Goal: Information Seeking & Learning: Learn about a topic

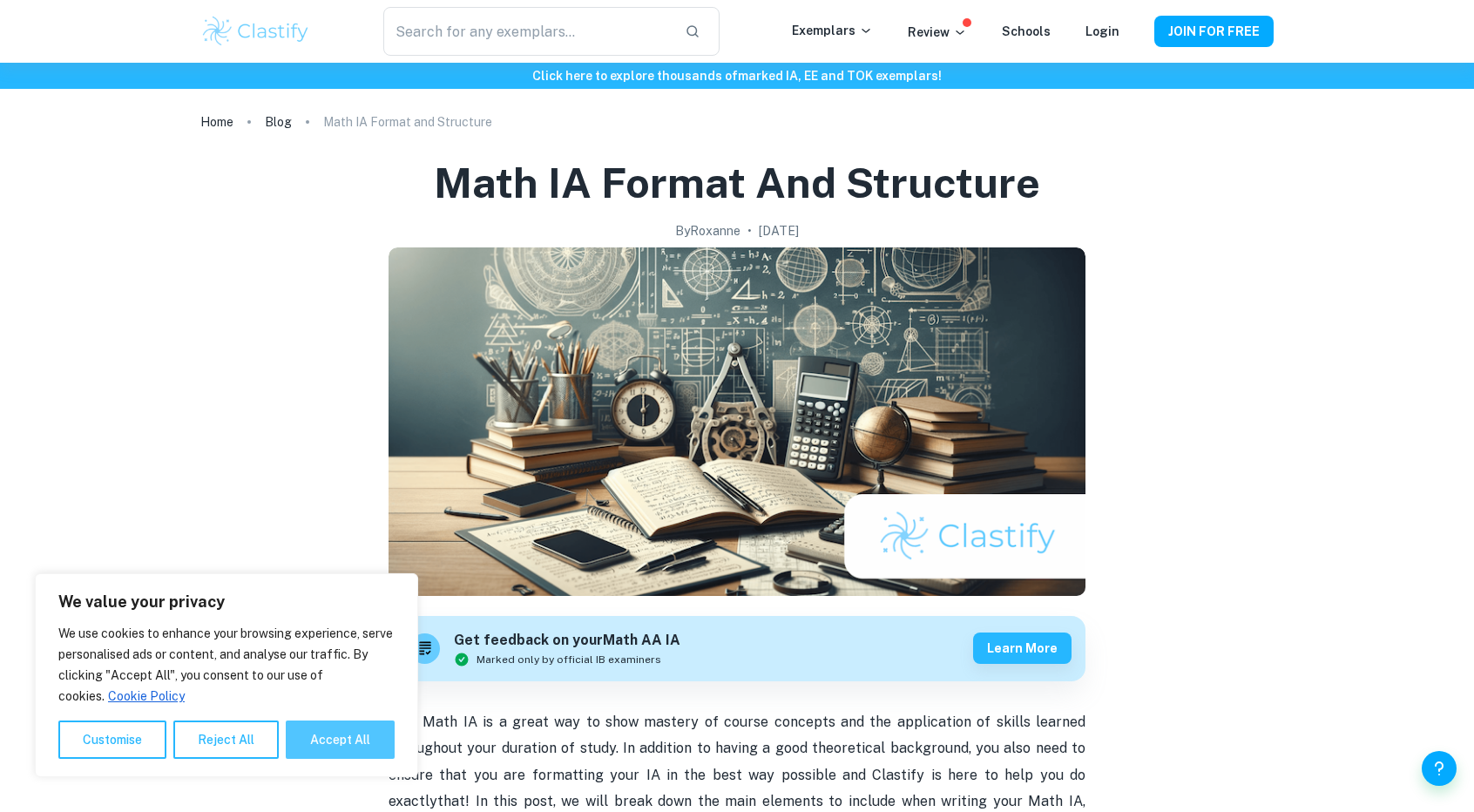
click at [342, 730] on button "Accept All" at bounding box center [340, 739] width 109 height 38
checkbox input "true"
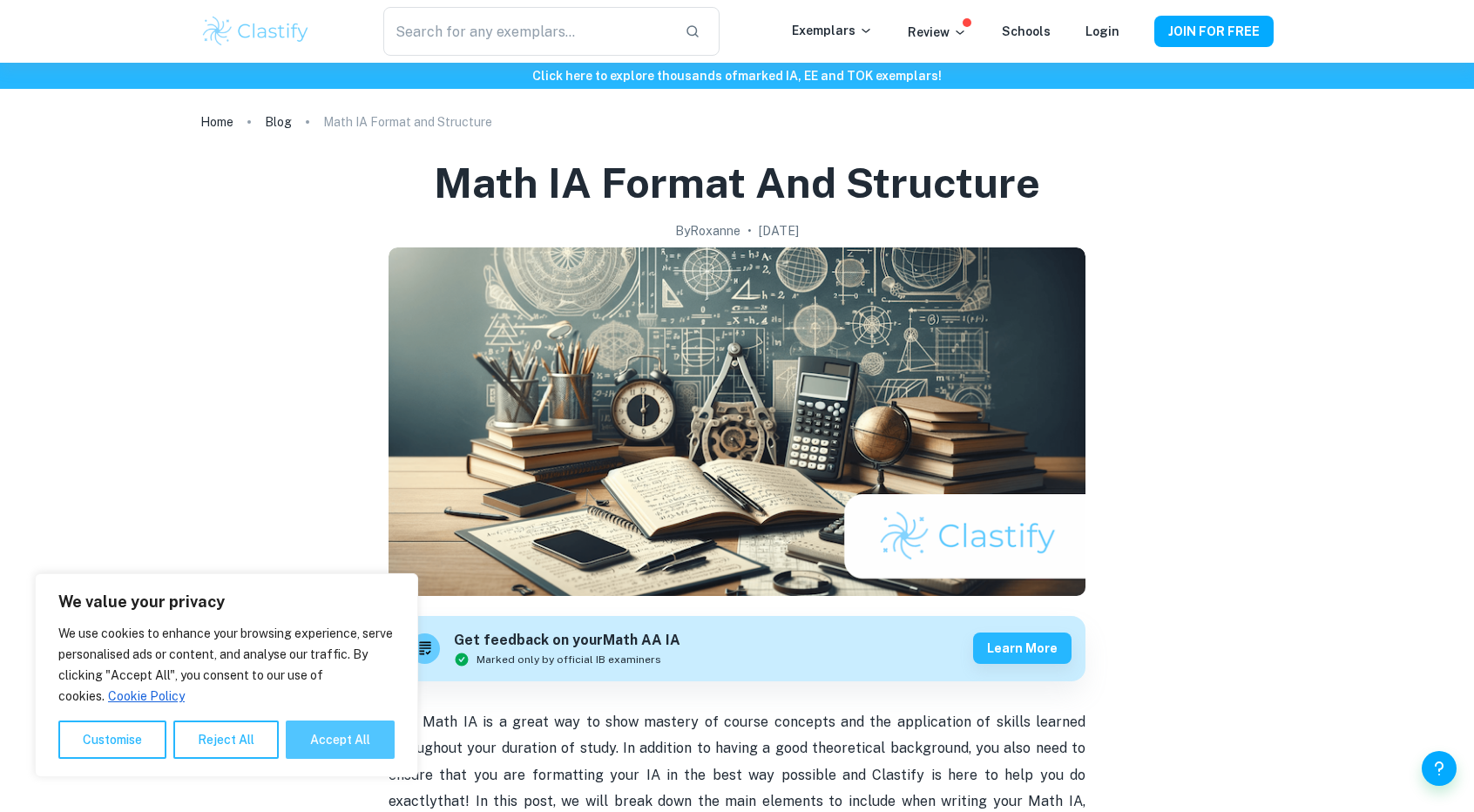
checkbox input "true"
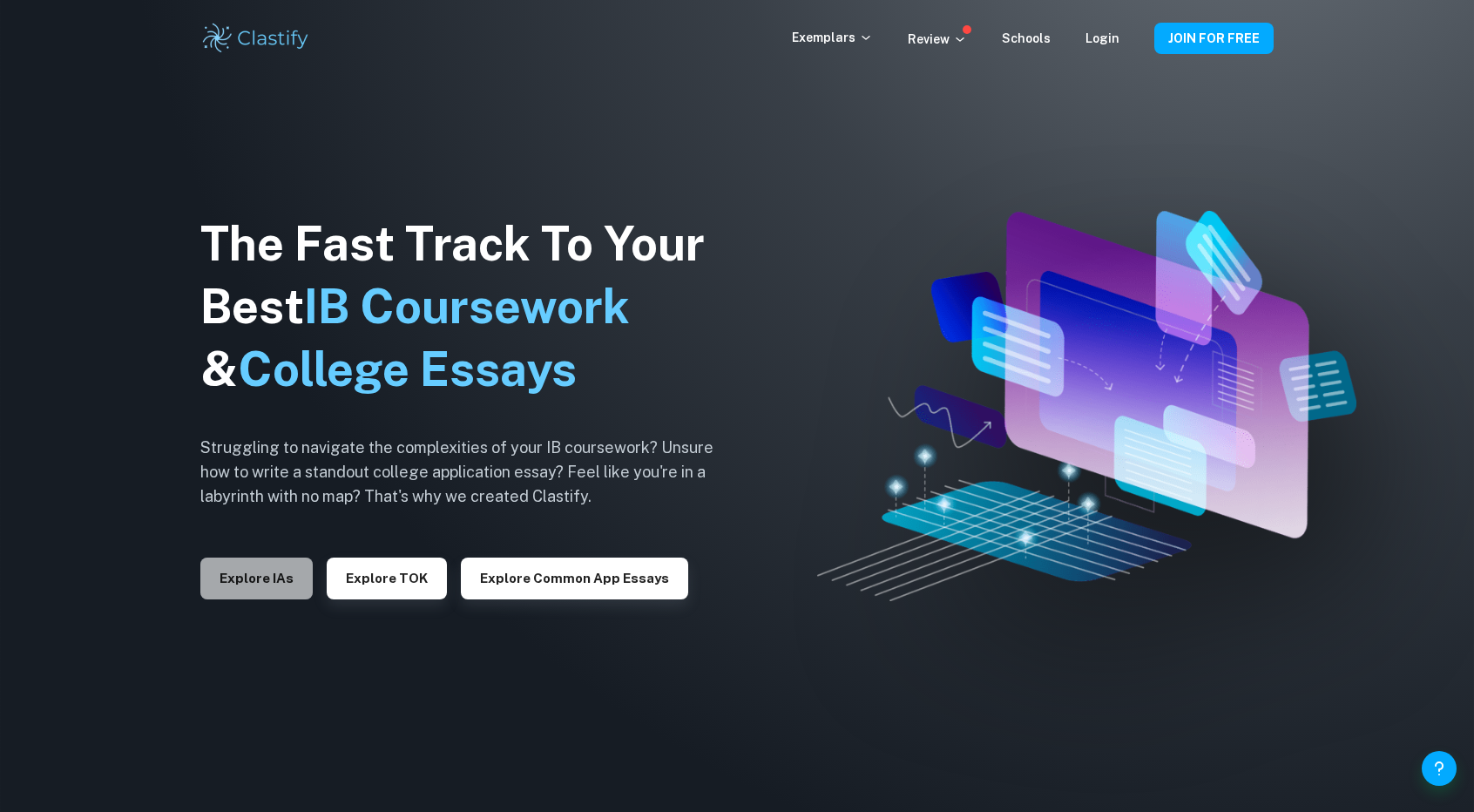
click at [279, 575] on button "Explore IAs" at bounding box center [256, 578] width 113 height 42
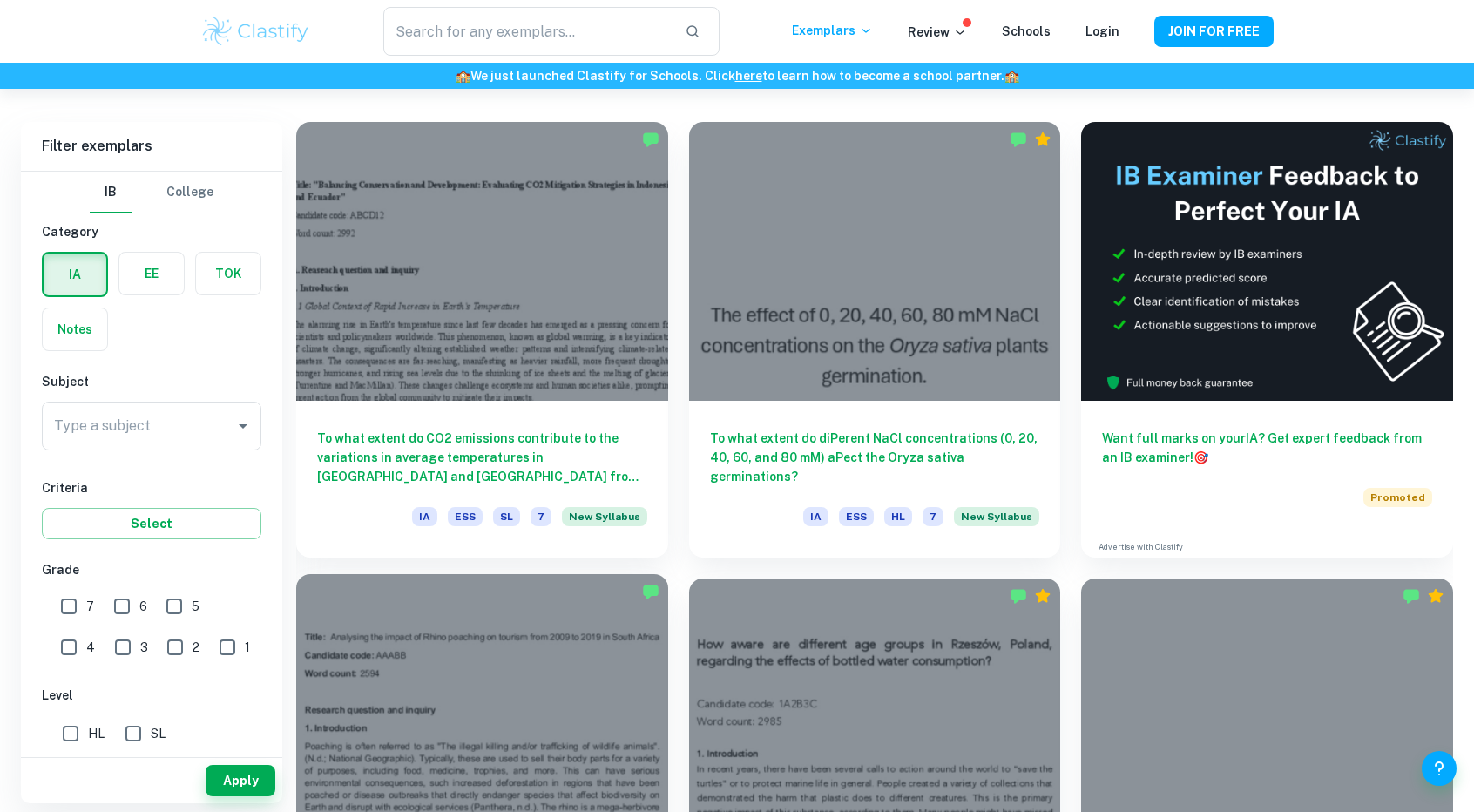
scroll to position [464, 0]
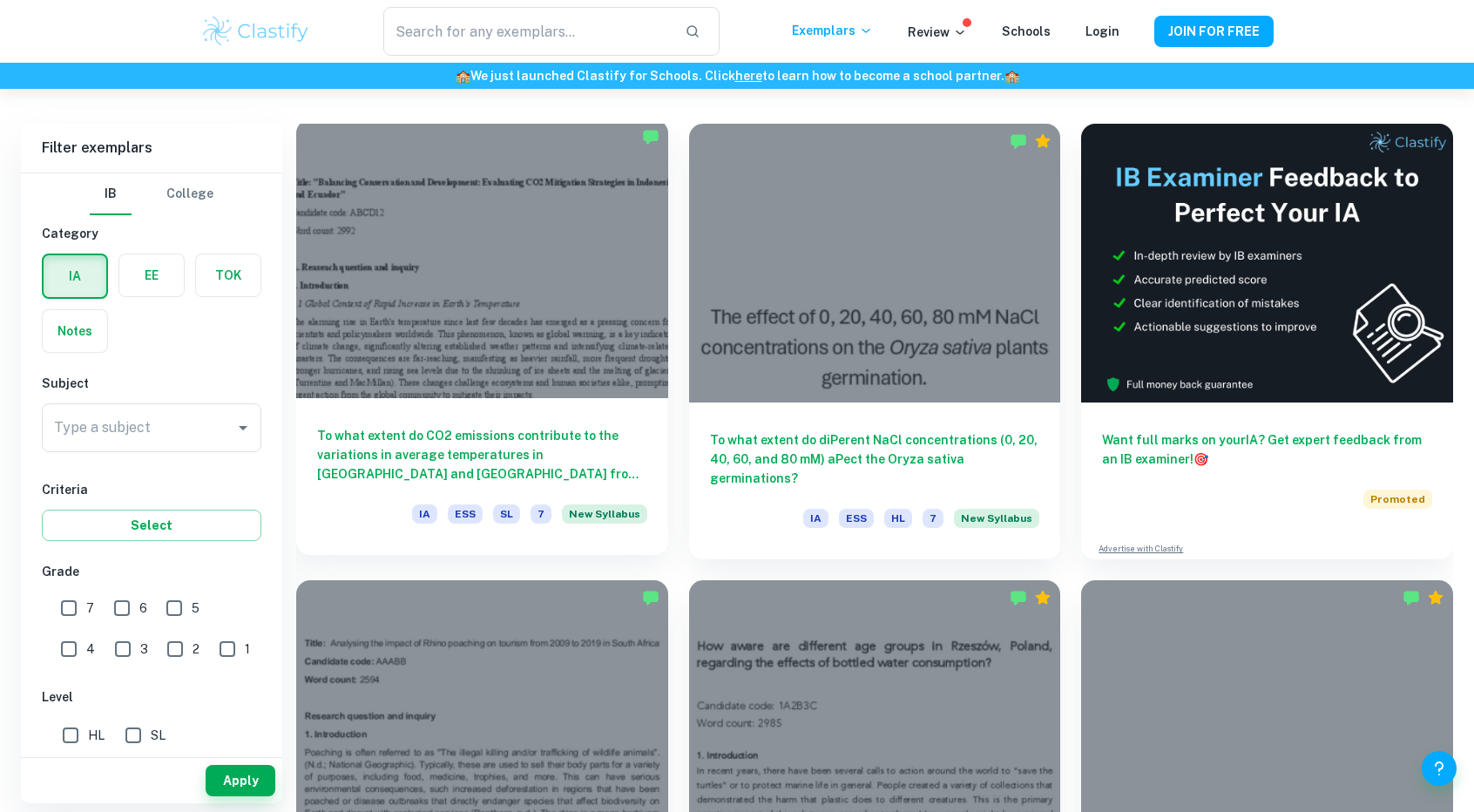
click at [582, 308] on div at bounding box center [482, 258] width 372 height 279
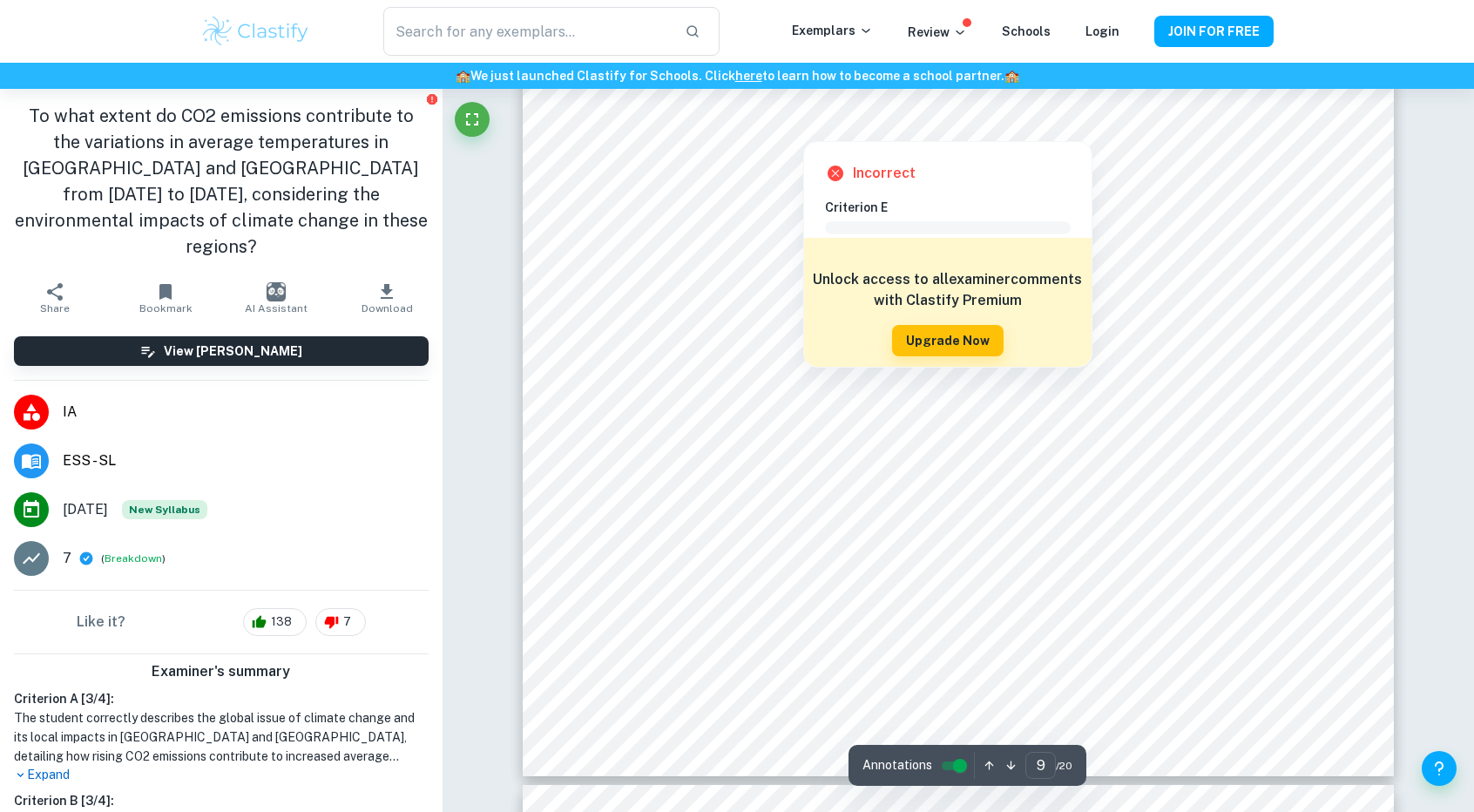
scroll to position [9979, 0]
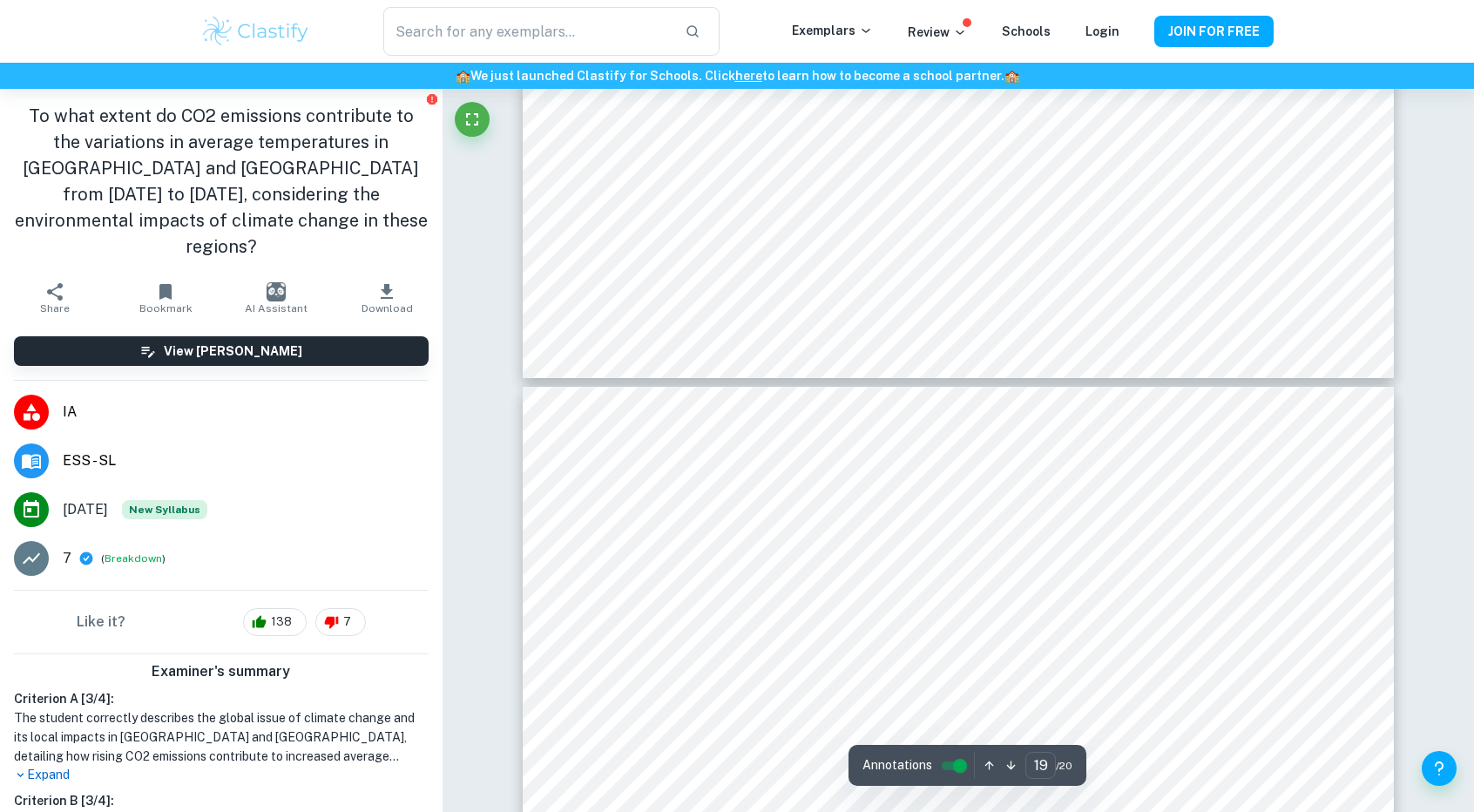
type input "20"
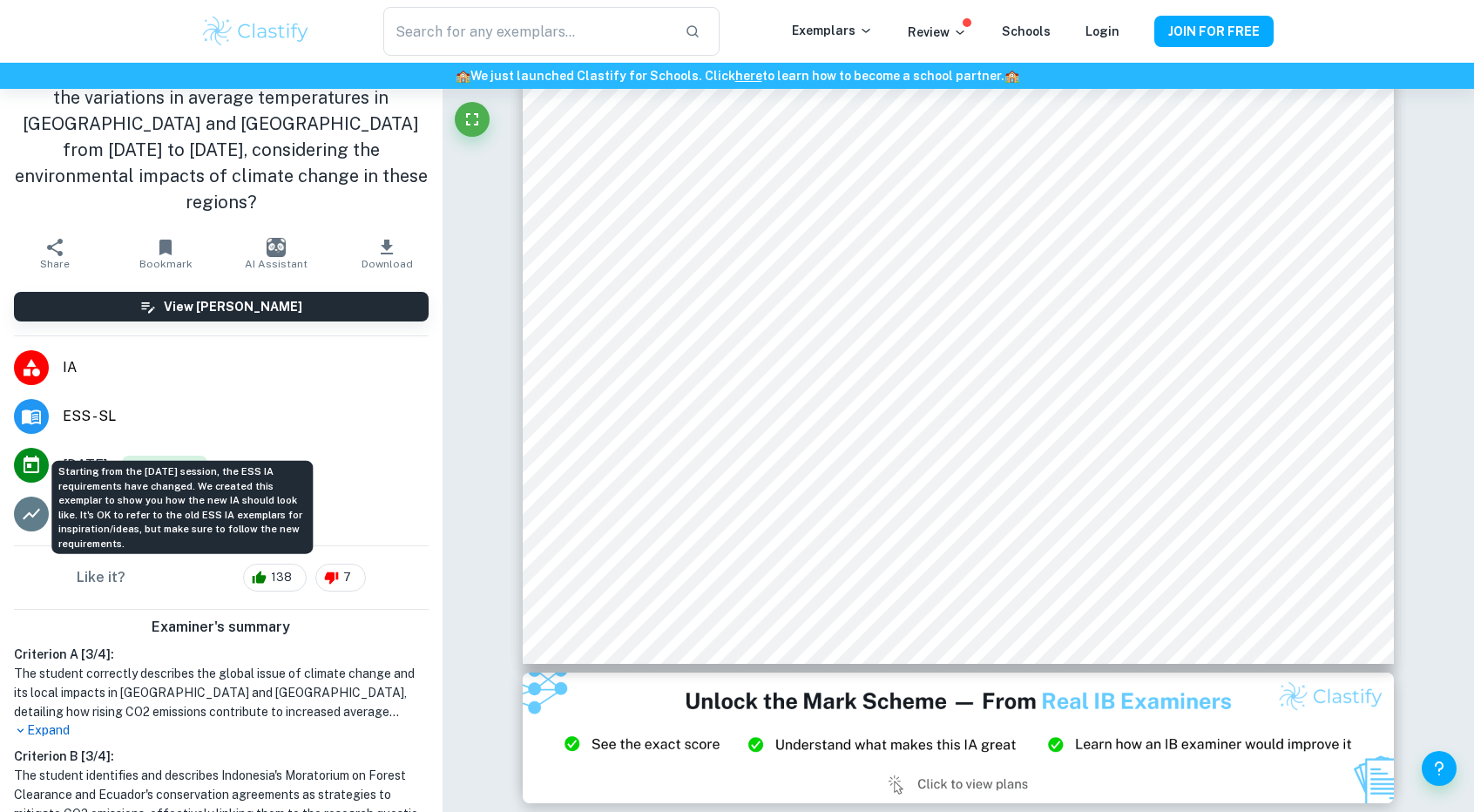
scroll to position [0, 0]
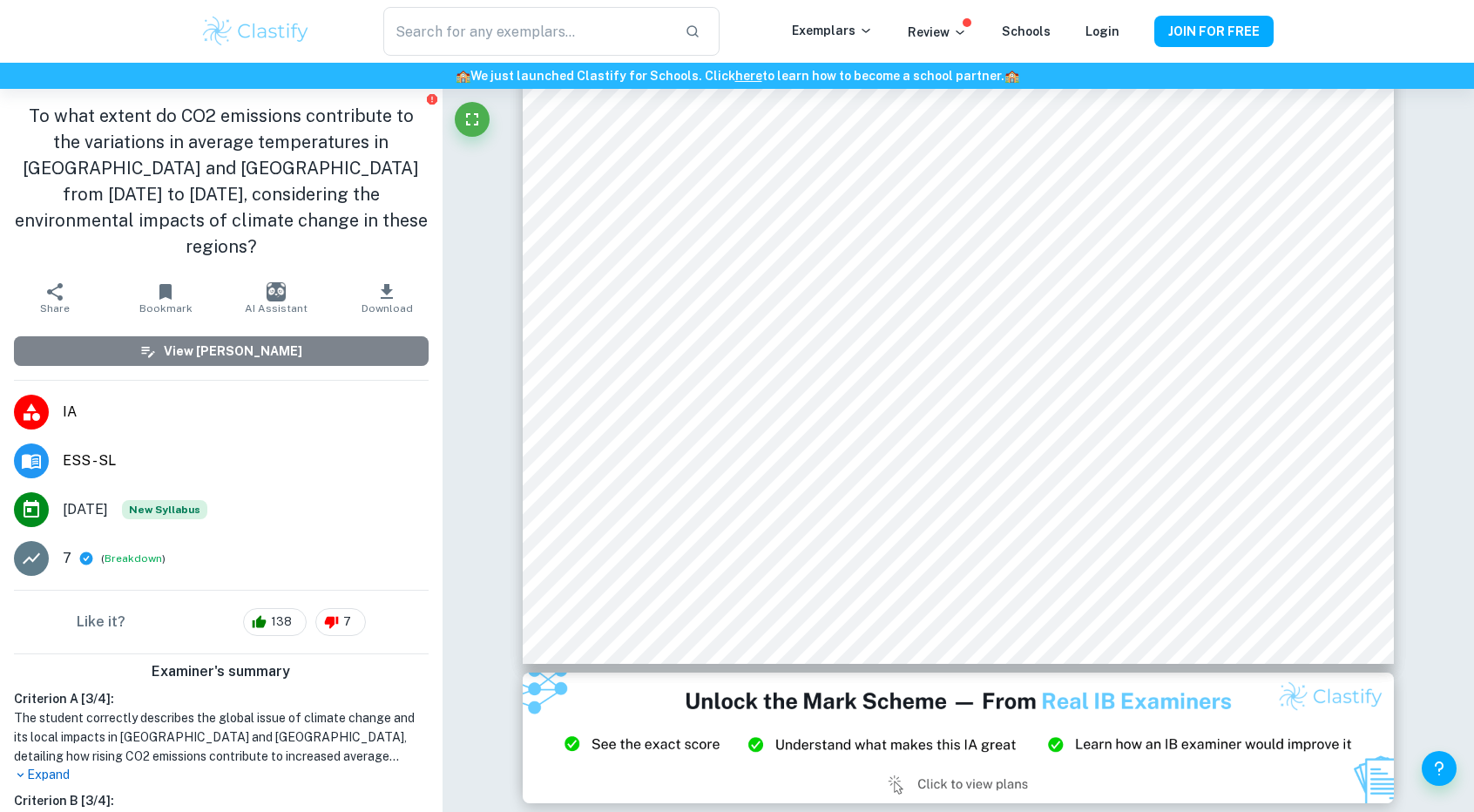
click at [317, 336] on button "View [PERSON_NAME]" at bounding box center [222, 351] width 415 height 30
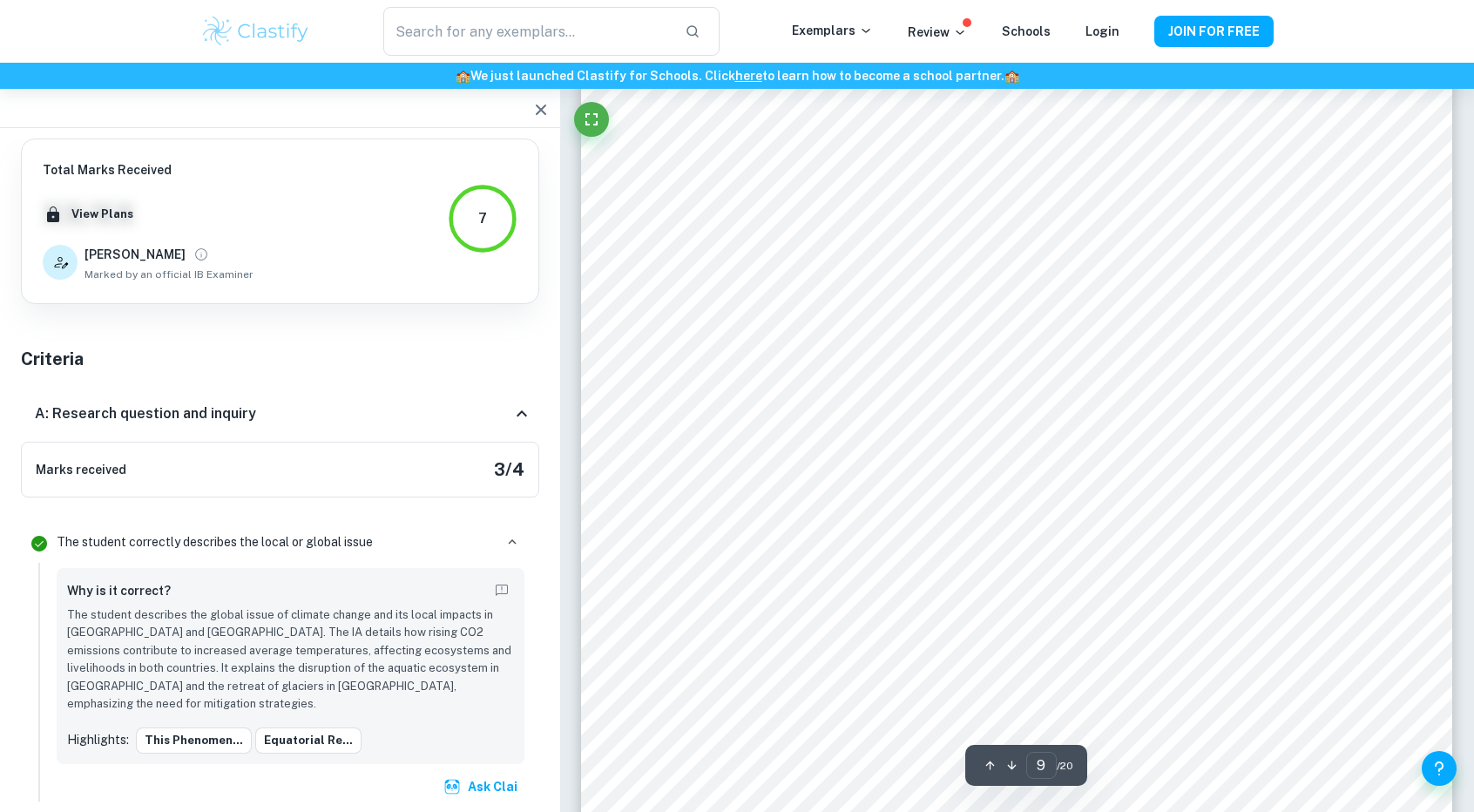
scroll to position [9458, 0]
click at [435, 474] on div "Marks received 3 / 4" at bounding box center [280, 468] width 518 height 55
click at [511, 544] on icon "button" at bounding box center [512, 542] width 16 height 16
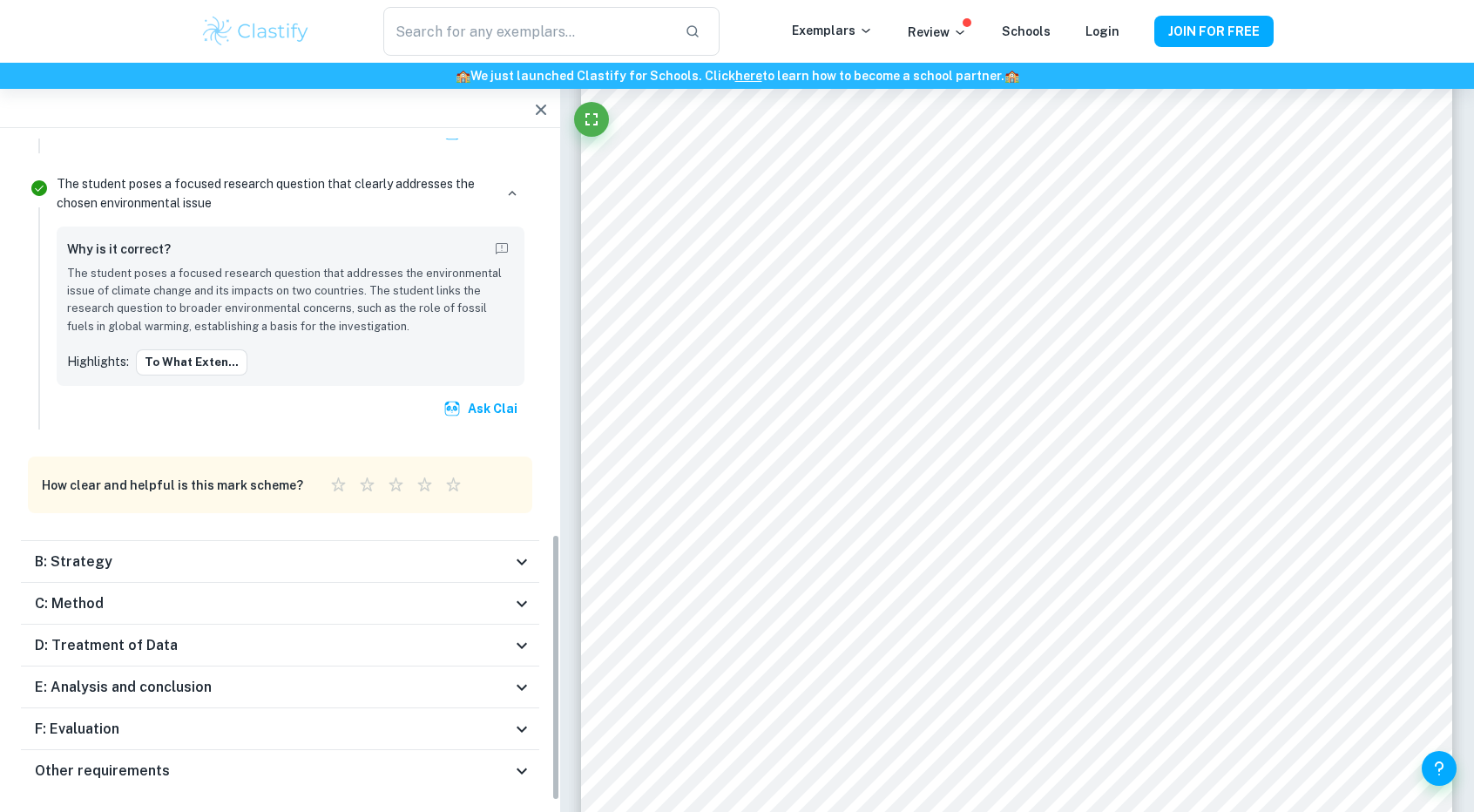
scroll to position [982, 0]
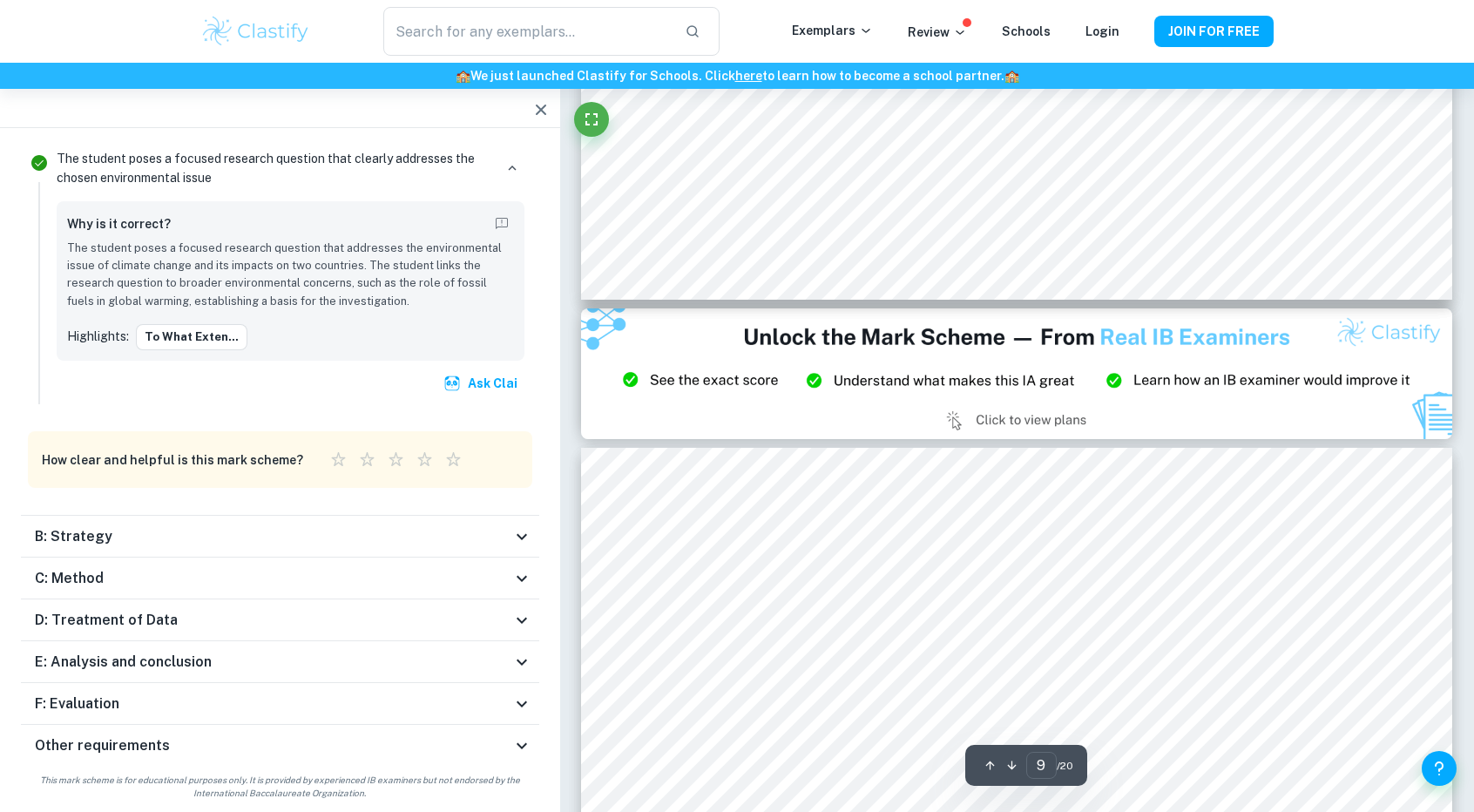
type input "8"
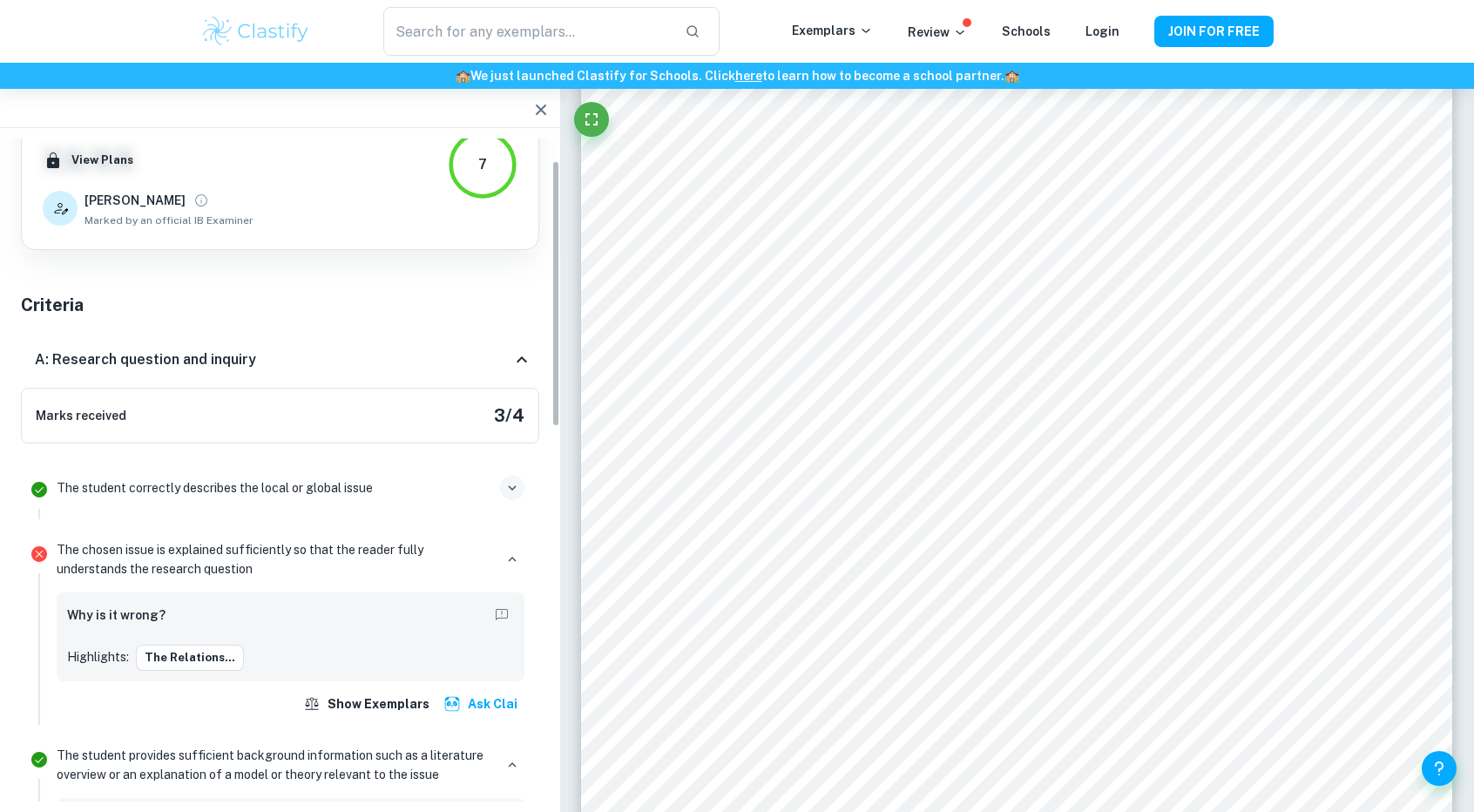
scroll to position [0, 0]
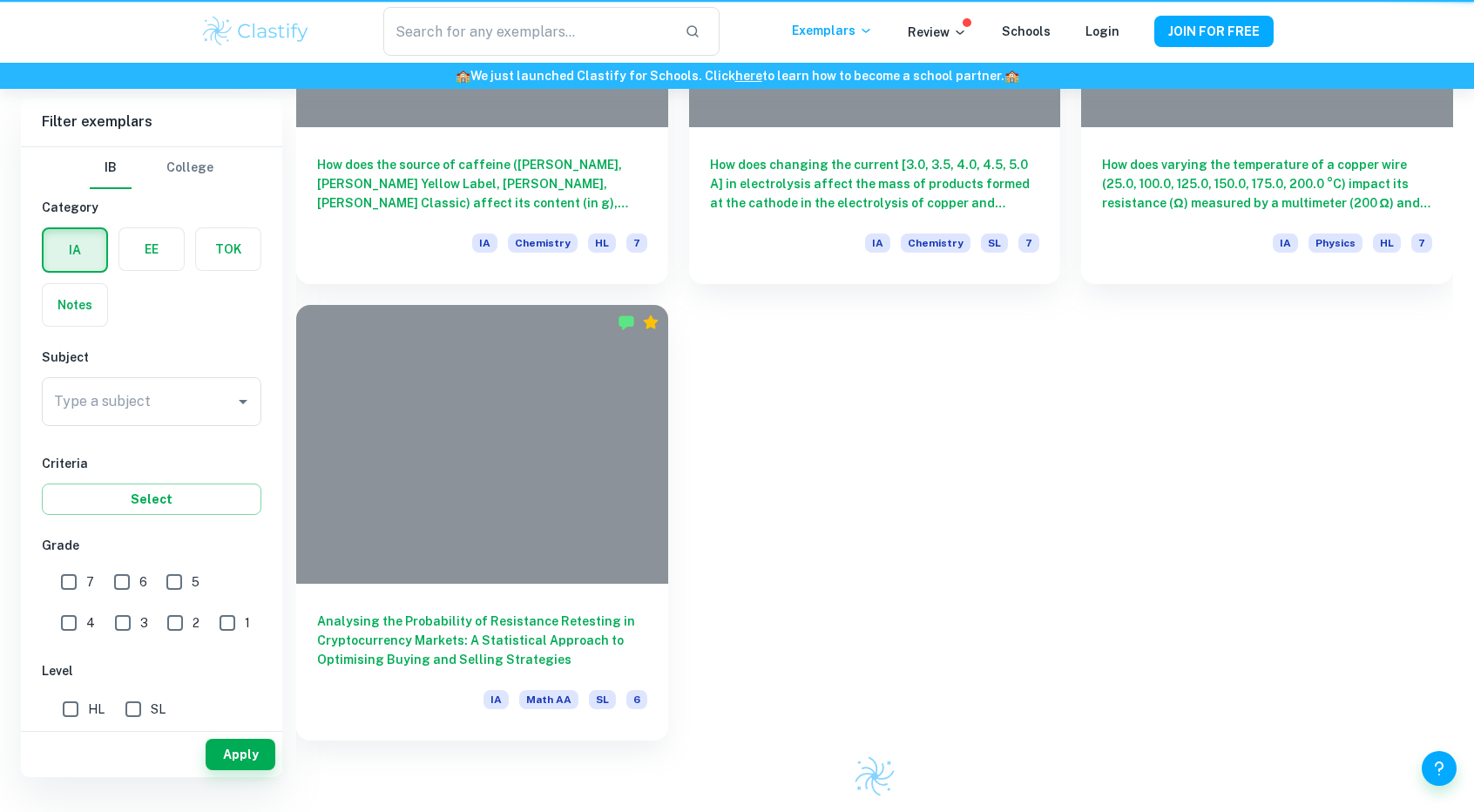
scroll to position [464, 0]
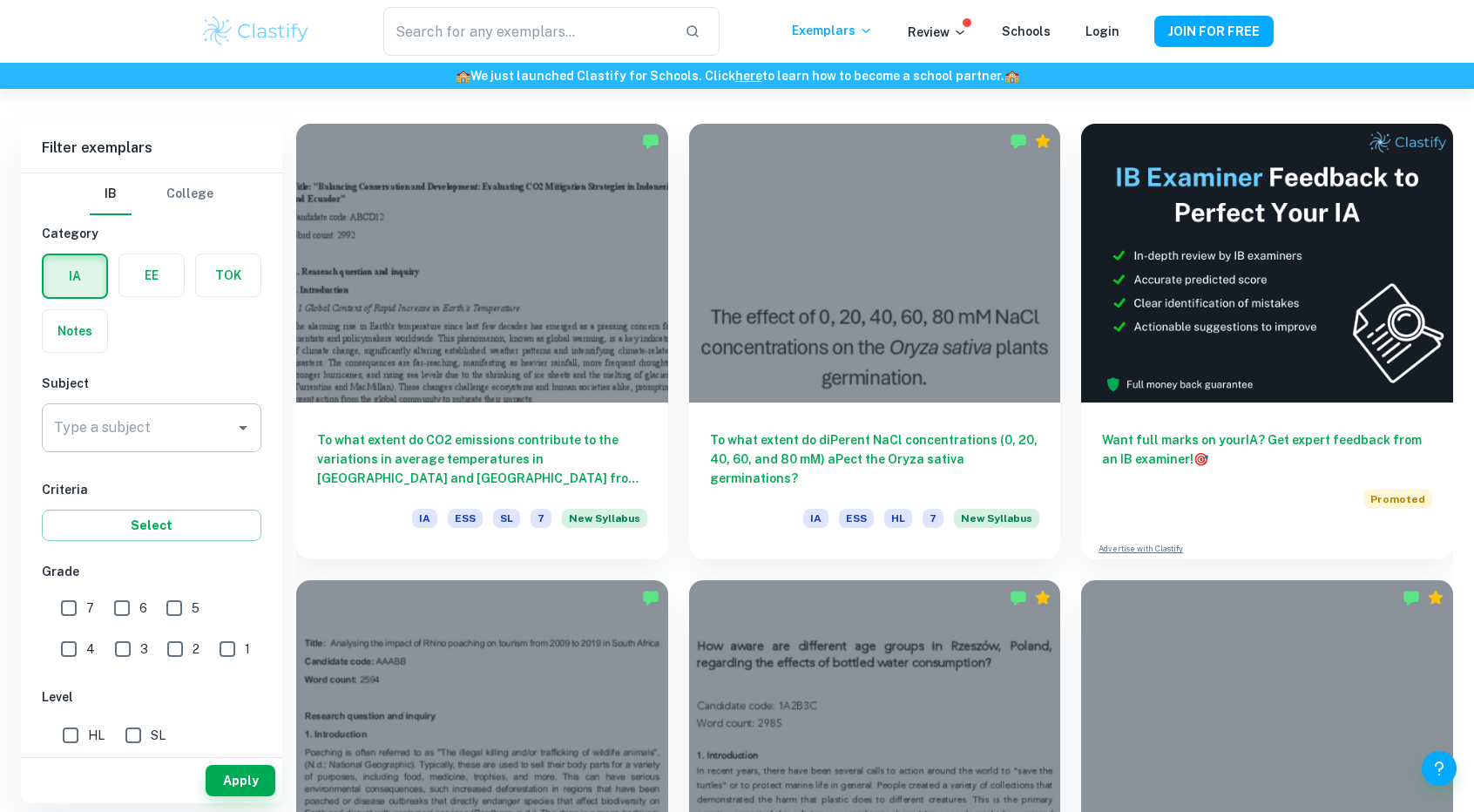
click at [192, 443] on div "Type a subject" at bounding box center [152, 428] width 220 height 49
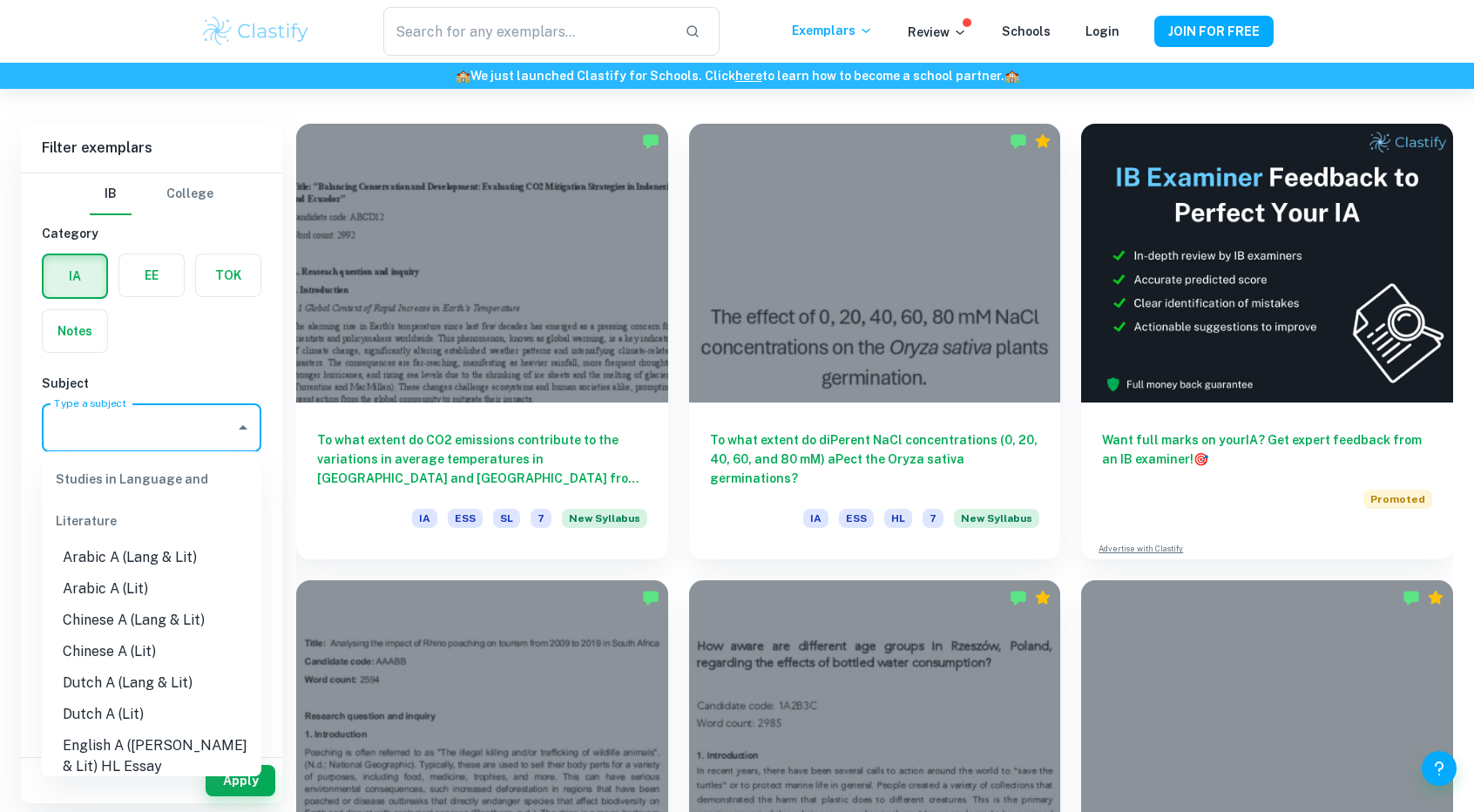
click at [140, 345] on div "IA EE TOK Notes" at bounding box center [146, 298] width 230 height 110
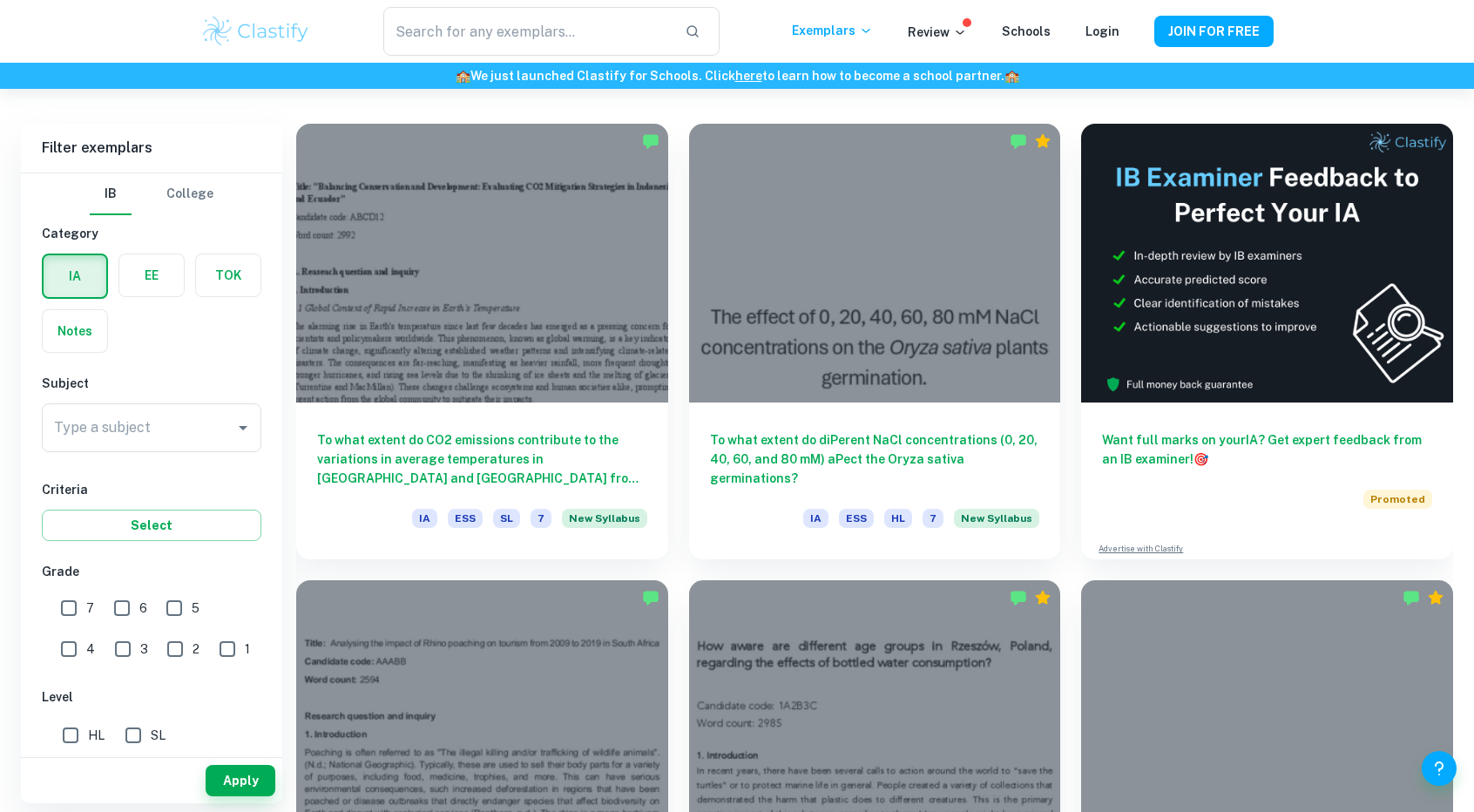
click at [188, 191] on button "College" at bounding box center [190, 194] width 47 height 42
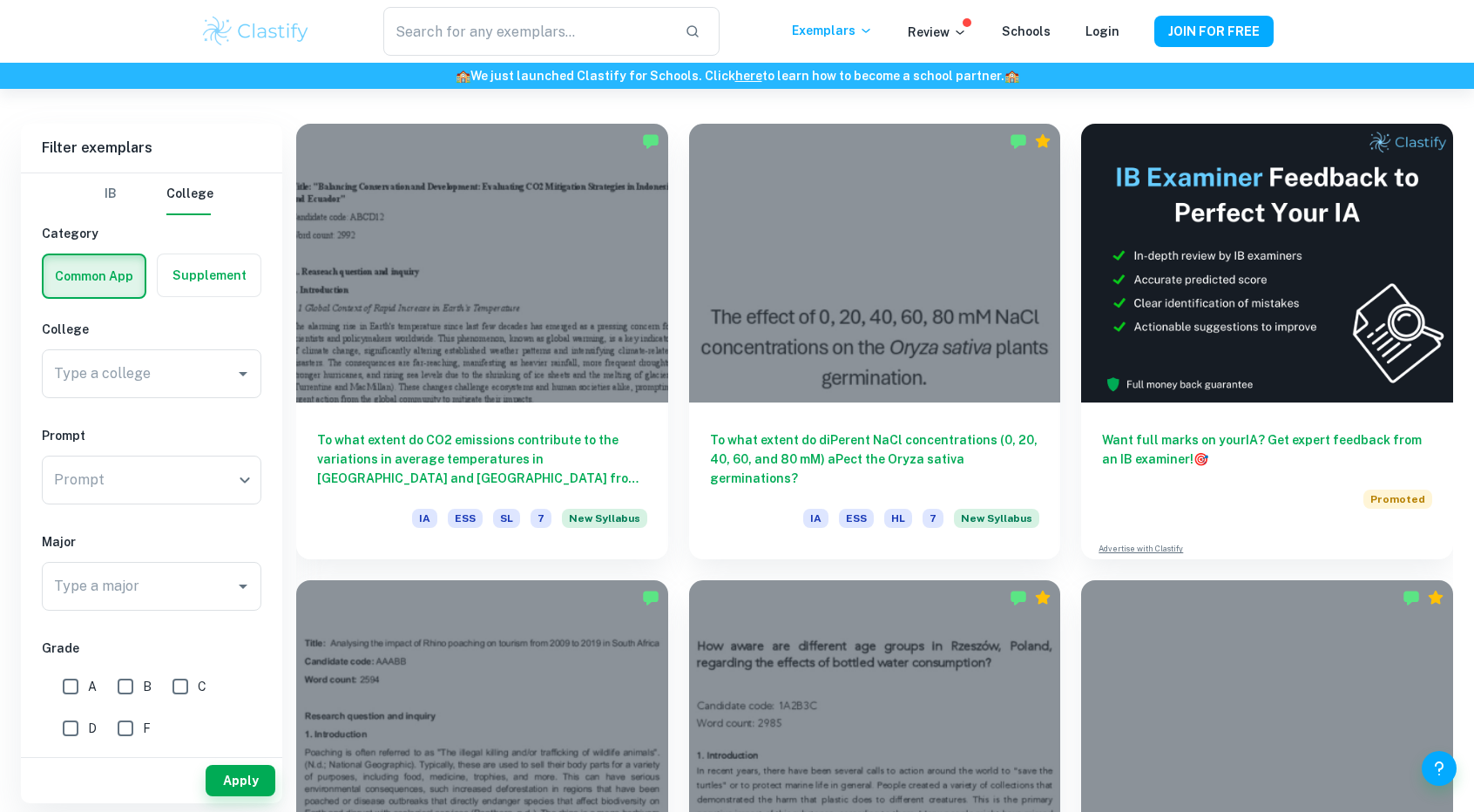
click at [126, 210] on button "IB" at bounding box center [111, 194] width 42 height 42
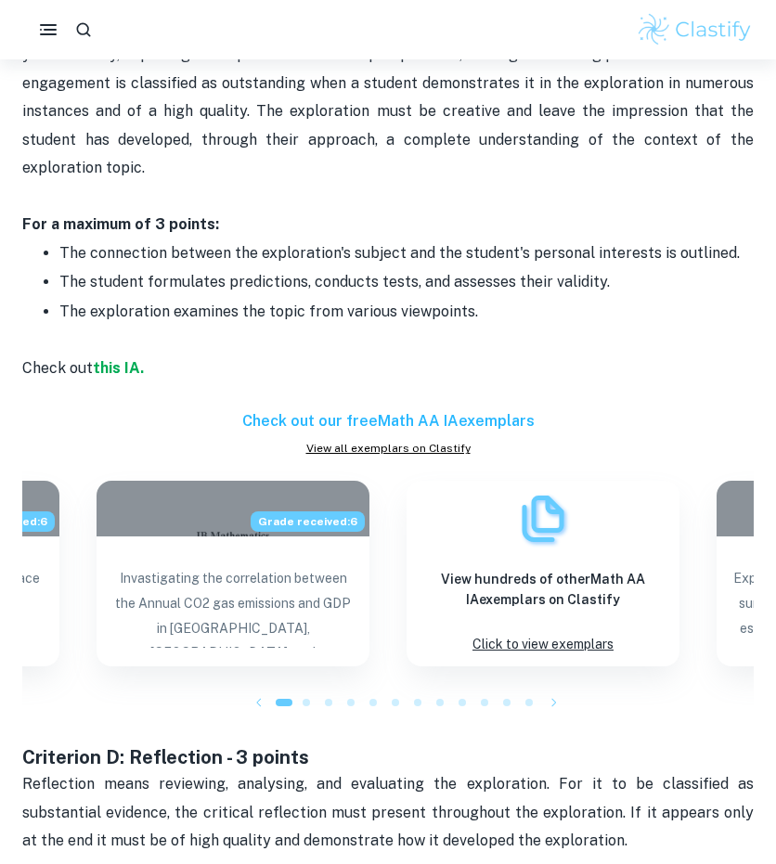
scroll to position [2030, 0]
